Goal: Information Seeking & Learning: Learn about a topic

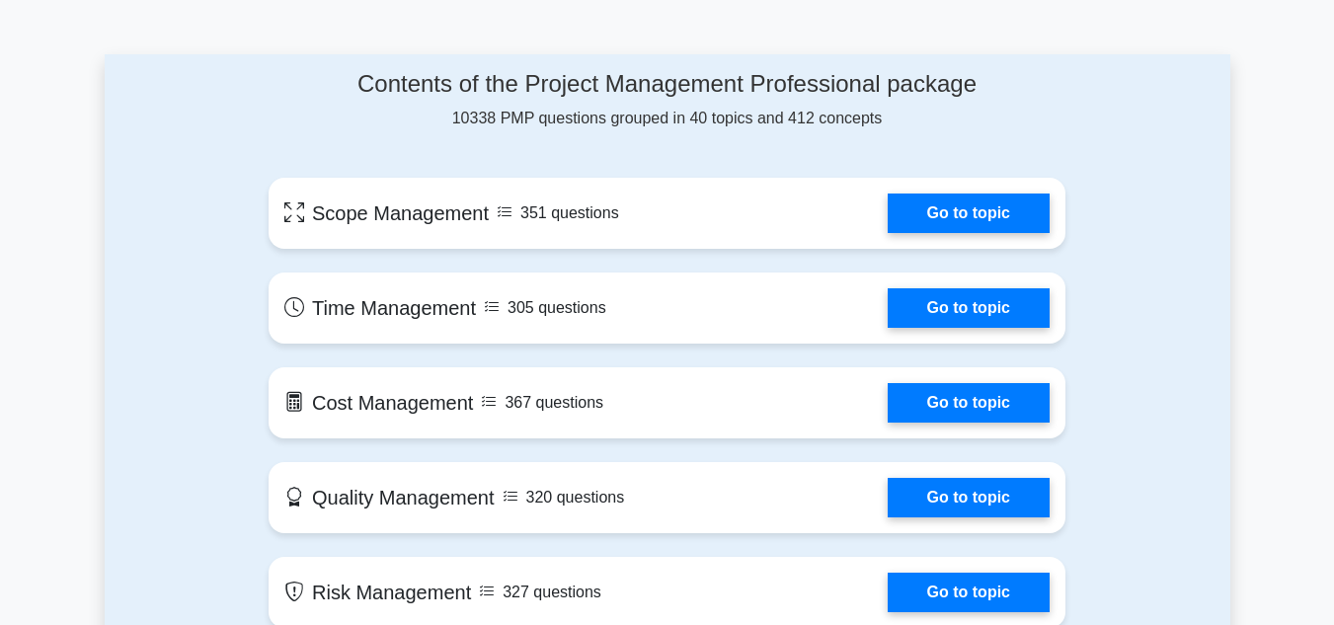
scroll to position [988, 0]
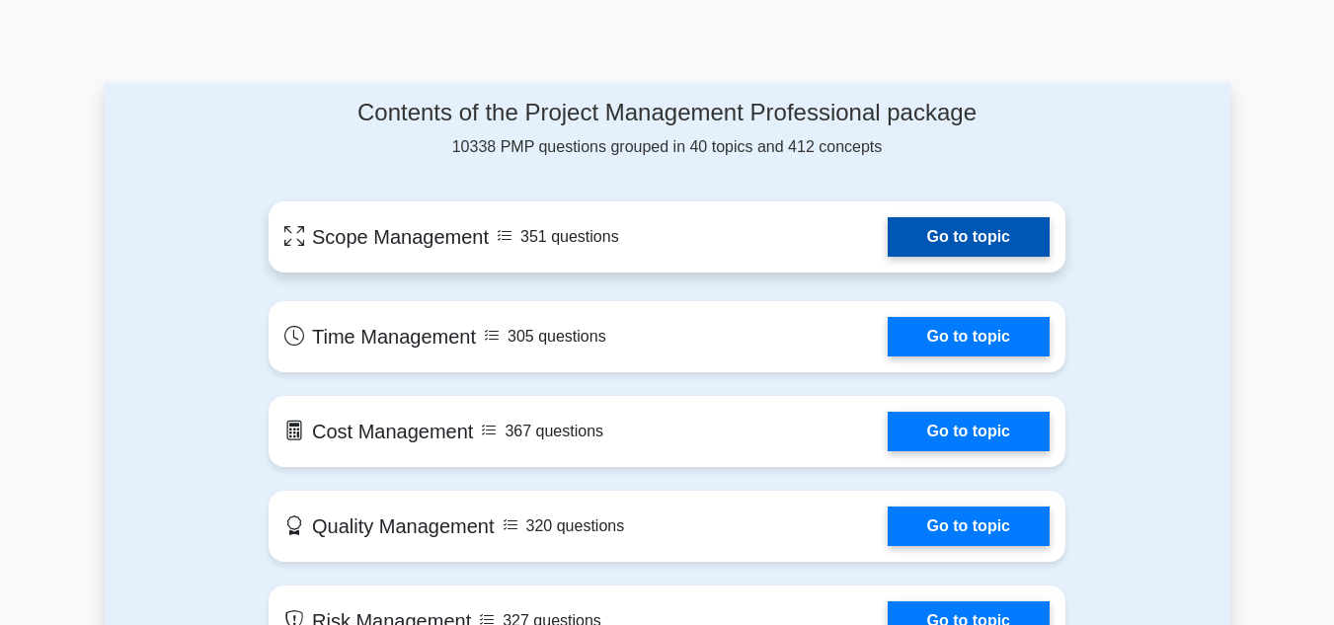
click at [939, 230] on link "Go to topic" at bounding box center [969, 237] width 162 height 40
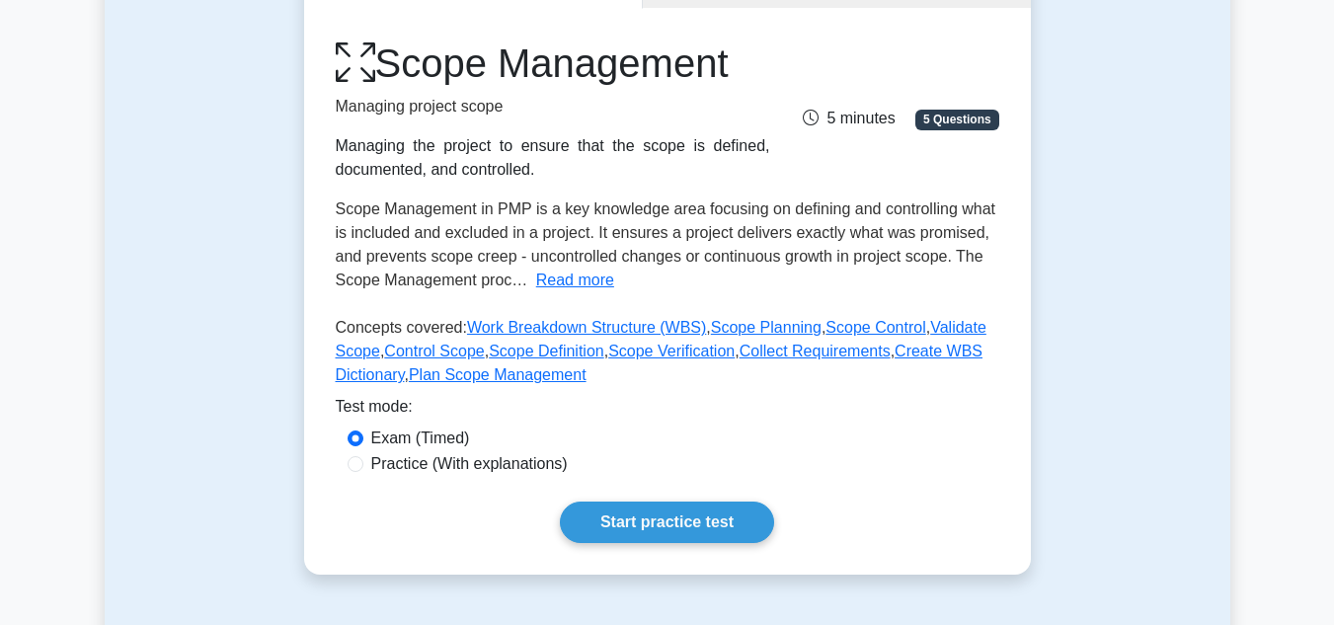
scroll to position [296, 0]
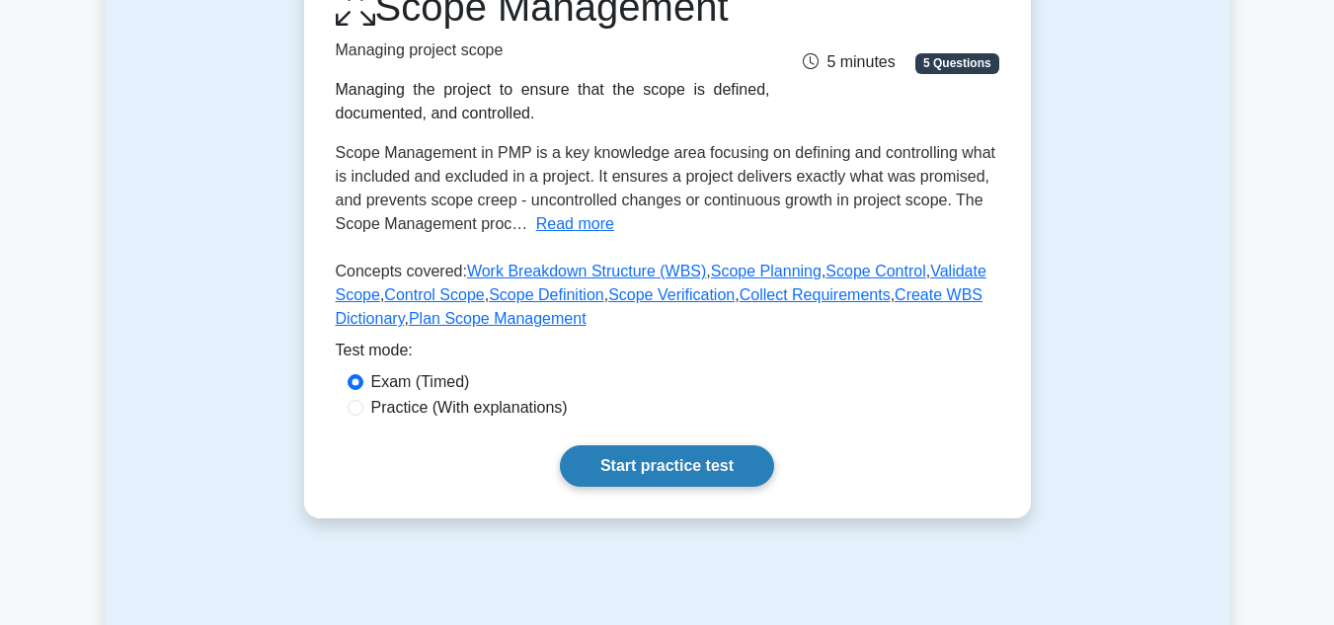
click at [699, 471] on link "Start practice test" at bounding box center [667, 465] width 214 height 41
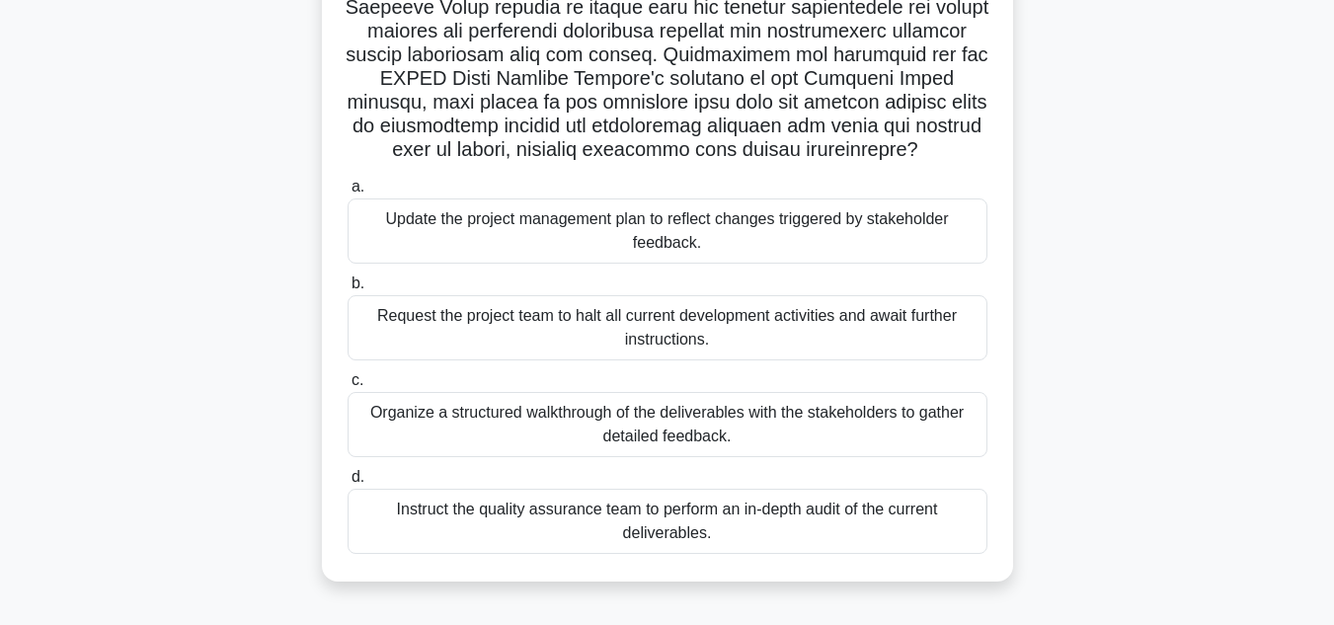
scroll to position [395, 0]
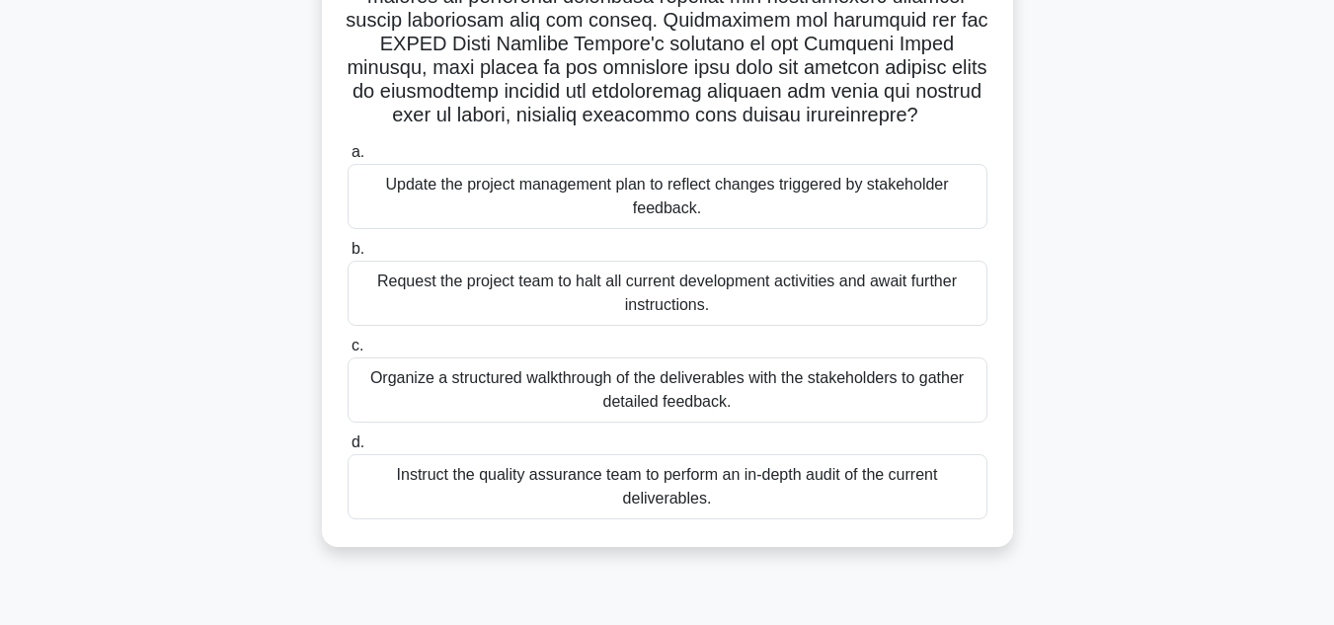
click at [740, 391] on div "Organize a structured walkthrough of the deliverables with the stakeholders to …" at bounding box center [668, 389] width 640 height 65
click at [348, 353] on input "c. Organize a structured walkthrough of the deliverables with the stakeholders …" at bounding box center [348, 346] width 0 height 13
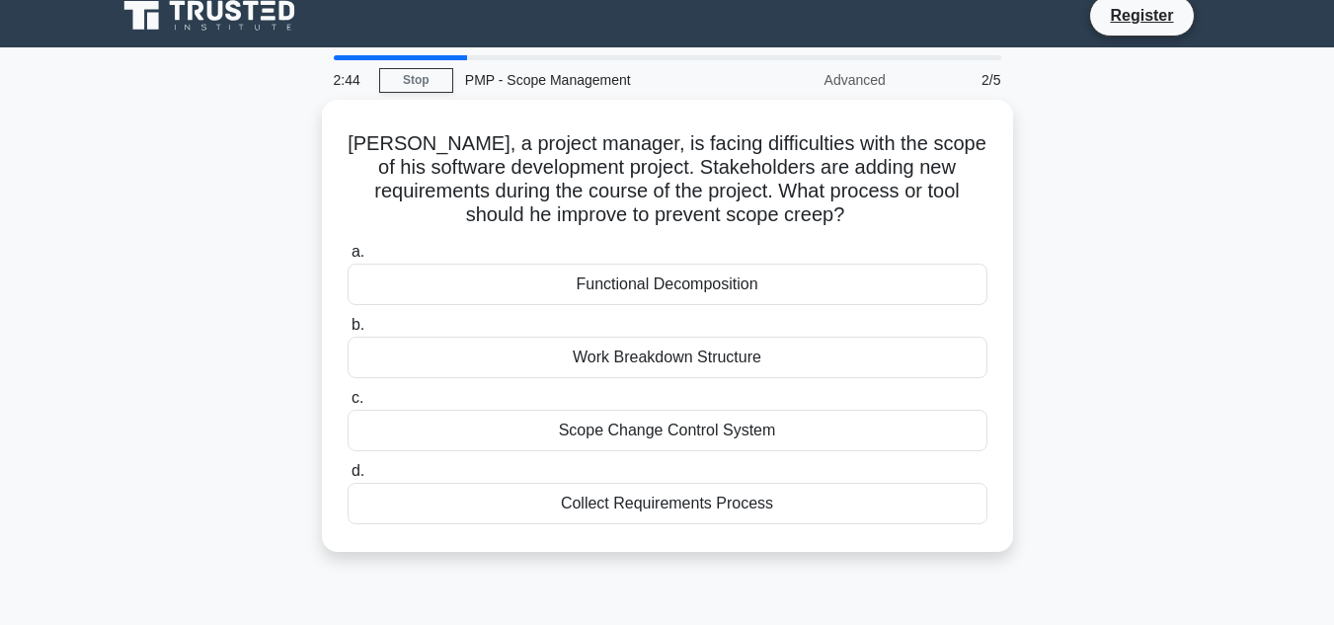
scroll to position [0, 0]
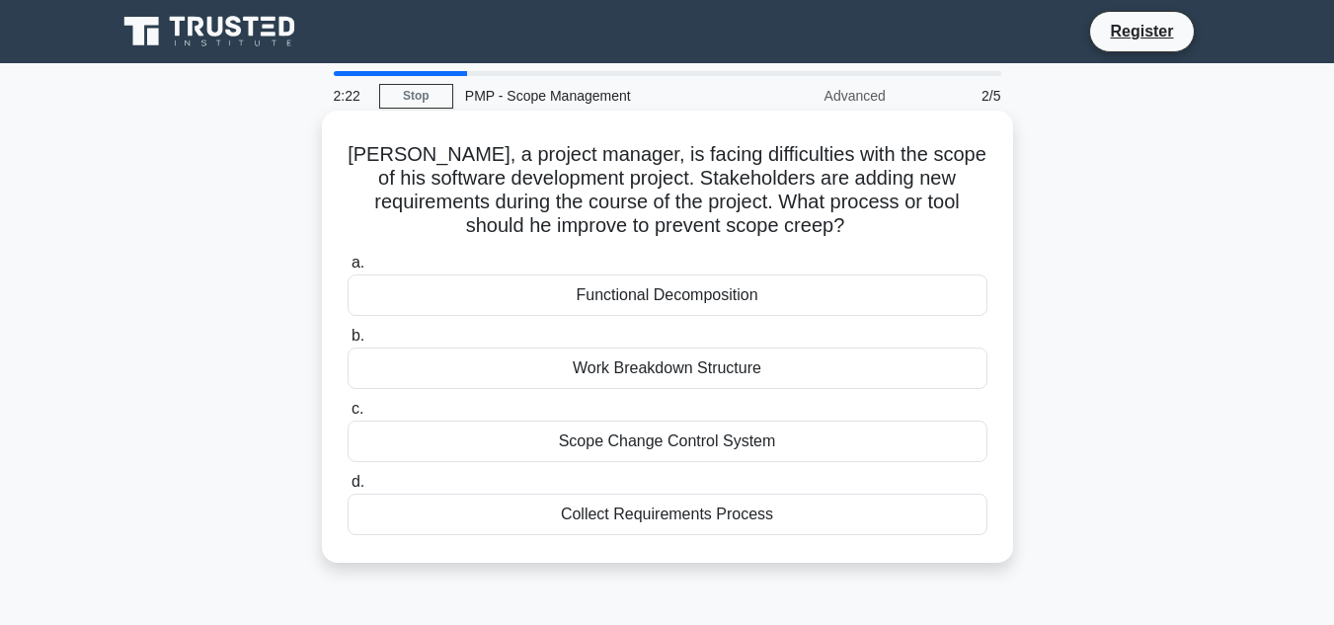
click at [644, 520] on div "Collect Requirements Process" at bounding box center [668, 514] width 640 height 41
click at [348, 489] on input "d. Collect Requirements Process" at bounding box center [348, 482] width 0 height 13
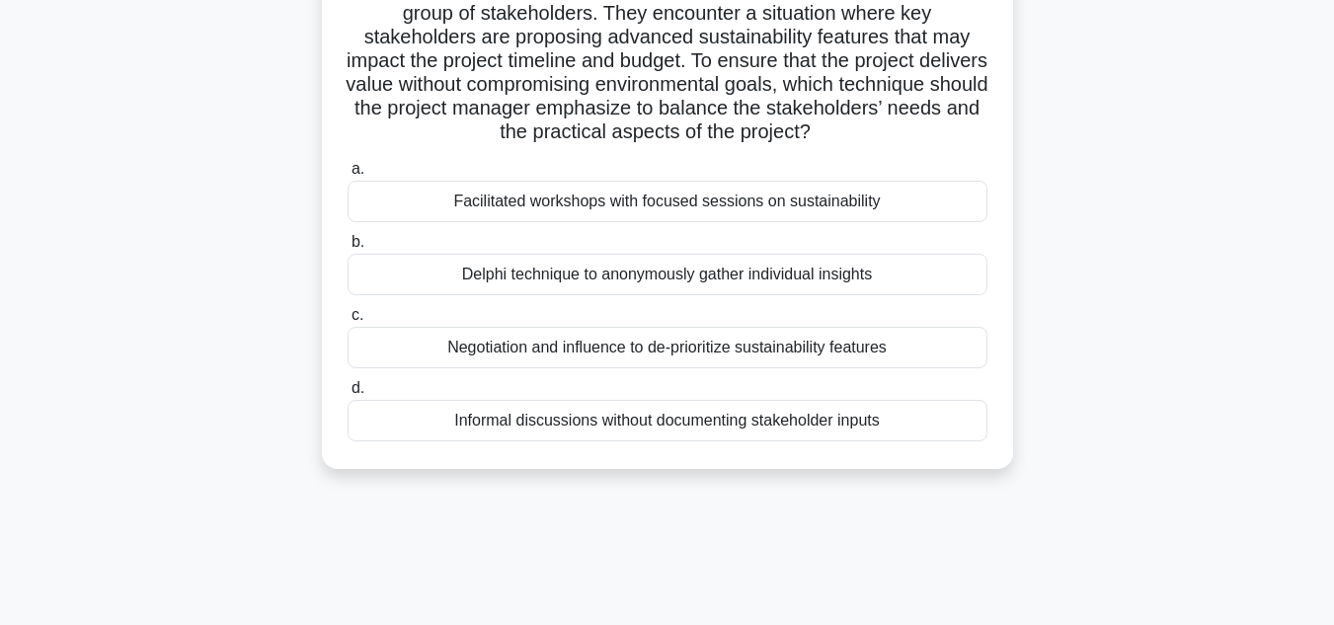
scroll to position [198, 0]
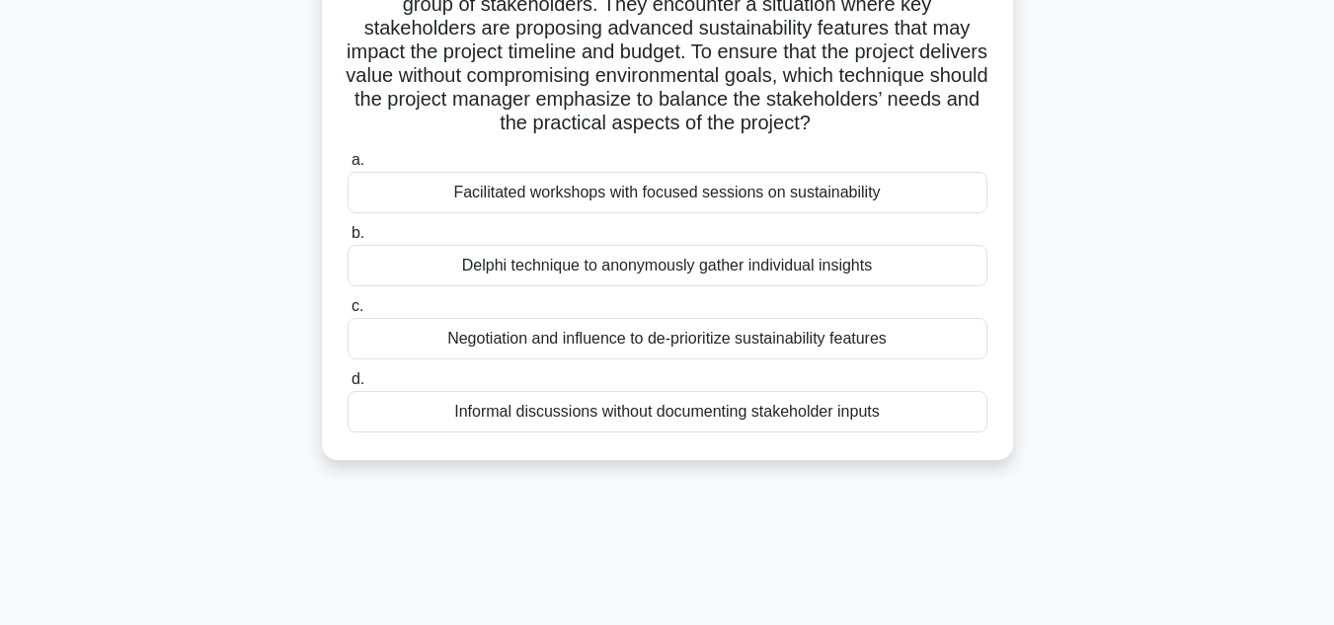
click at [597, 339] on div "Negotiation and influence to de-prioritize sustainability features" at bounding box center [668, 338] width 640 height 41
click at [348, 313] on input "c. Negotiation and influence to de-prioritize sustainability features" at bounding box center [348, 306] width 0 height 13
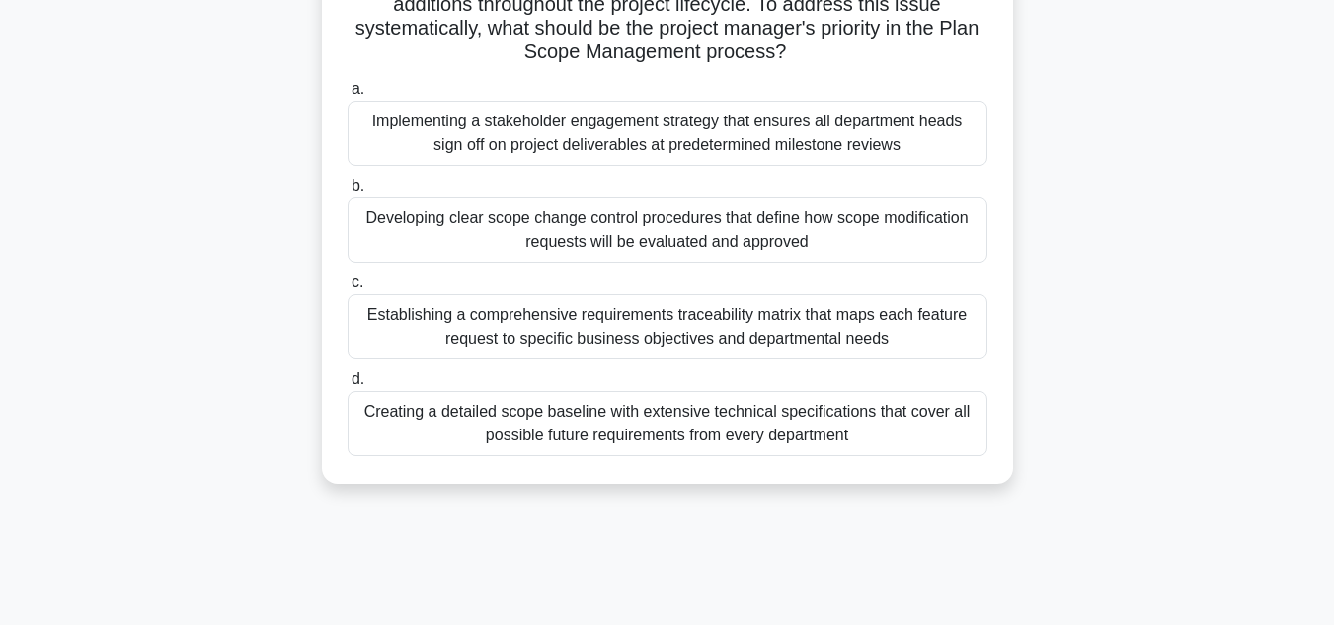
scroll to position [0, 0]
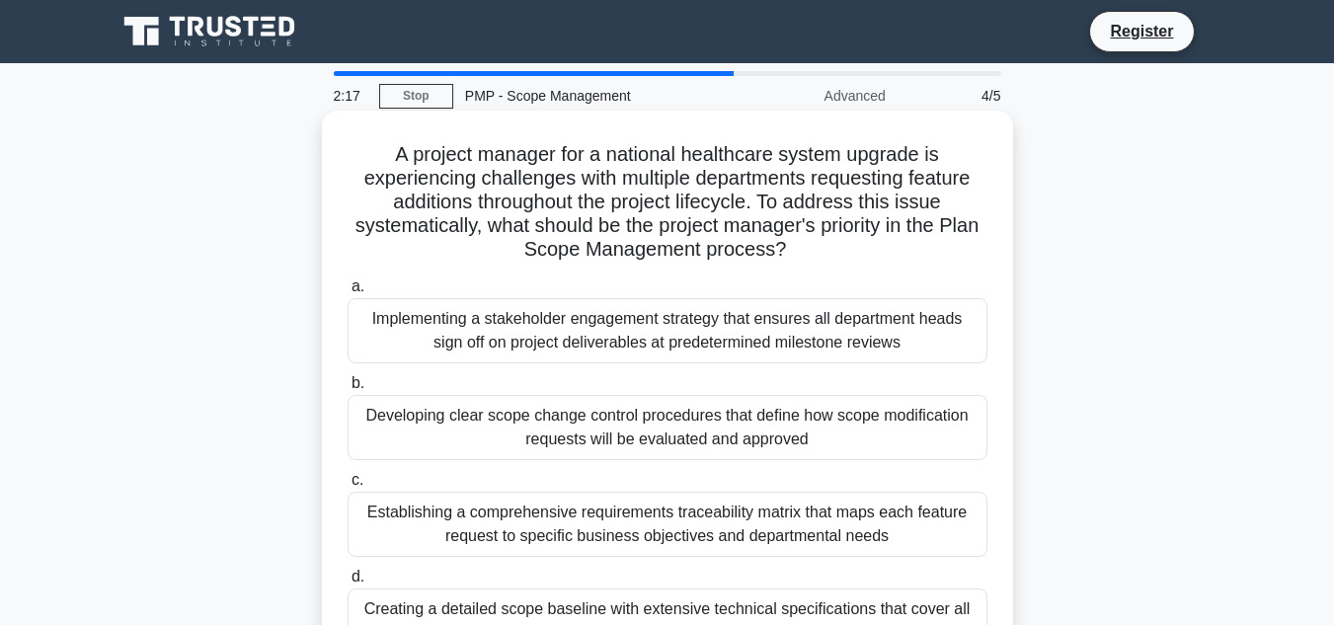
drag, startPoint x: 769, startPoint y: 326, endPoint x: 767, endPoint y: 337, distance: 11.0
click at [768, 326] on div "Implementing a stakeholder engagement strategy that ensures all department head…" at bounding box center [668, 330] width 640 height 65
click at [348, 293] on input "a. Implementing a stakeholder engagement strategy that ensures all department h…" at bounding box center [348, 286] width 0 height 13
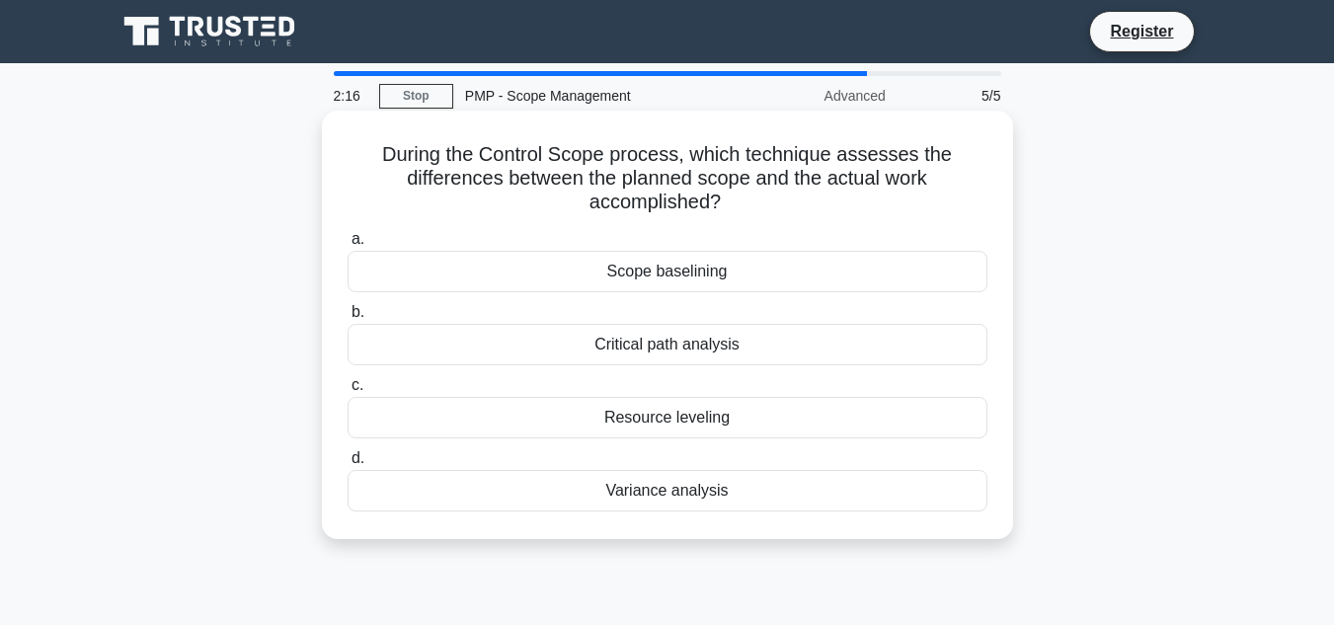
click at [649, 349] on div "Critical path analysis" at bounding box center [668, 344] width 640 height 41
click at [348, 319] on input "b. Critical path analysis" at bounding box center [348, 312] width 0 height 13
